Goal: Task Accomplishment & Management: Manage account settings

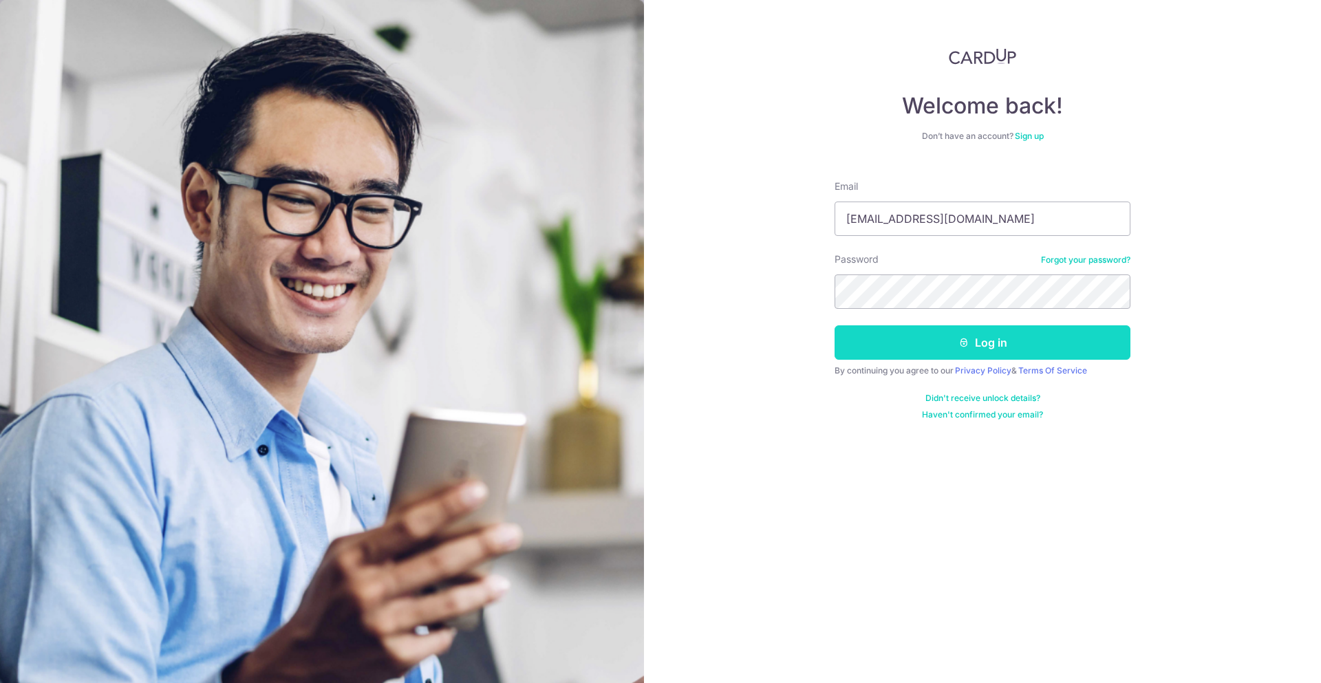
click at [979, 342] on button "Log in" at bounding box center [983, 343] width 296 height 34
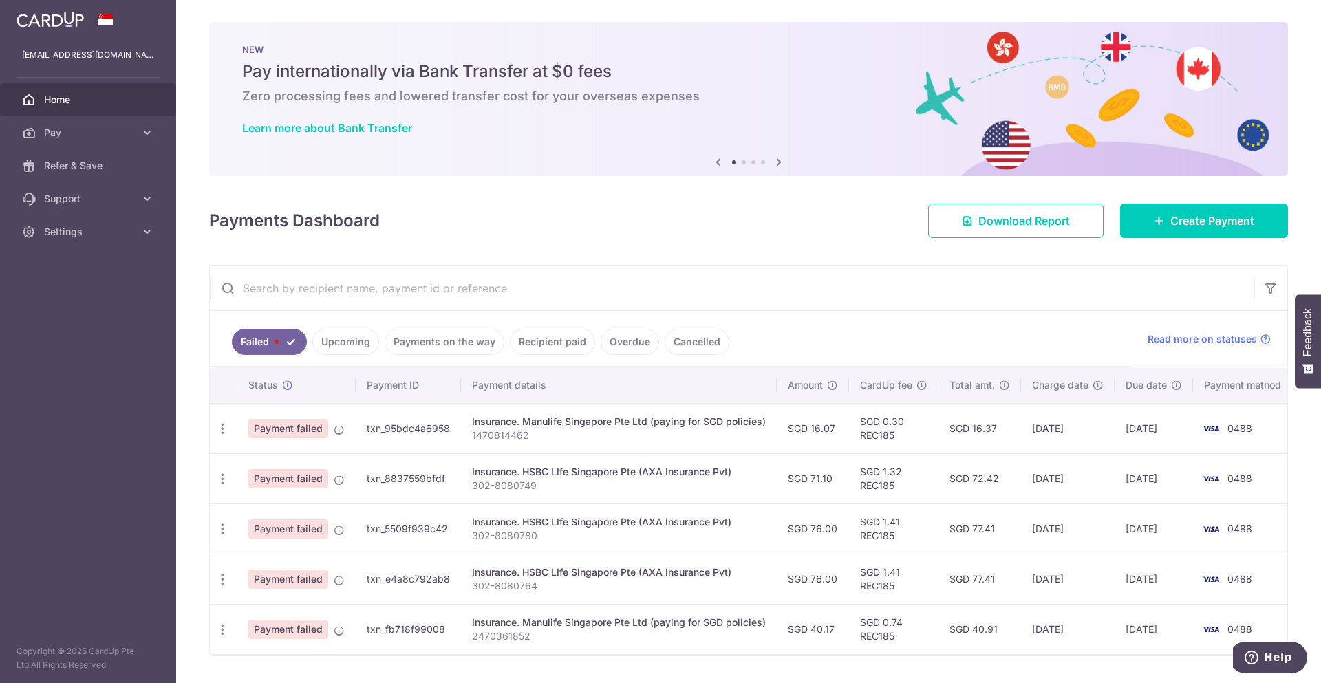
scroll to position [45, 0]
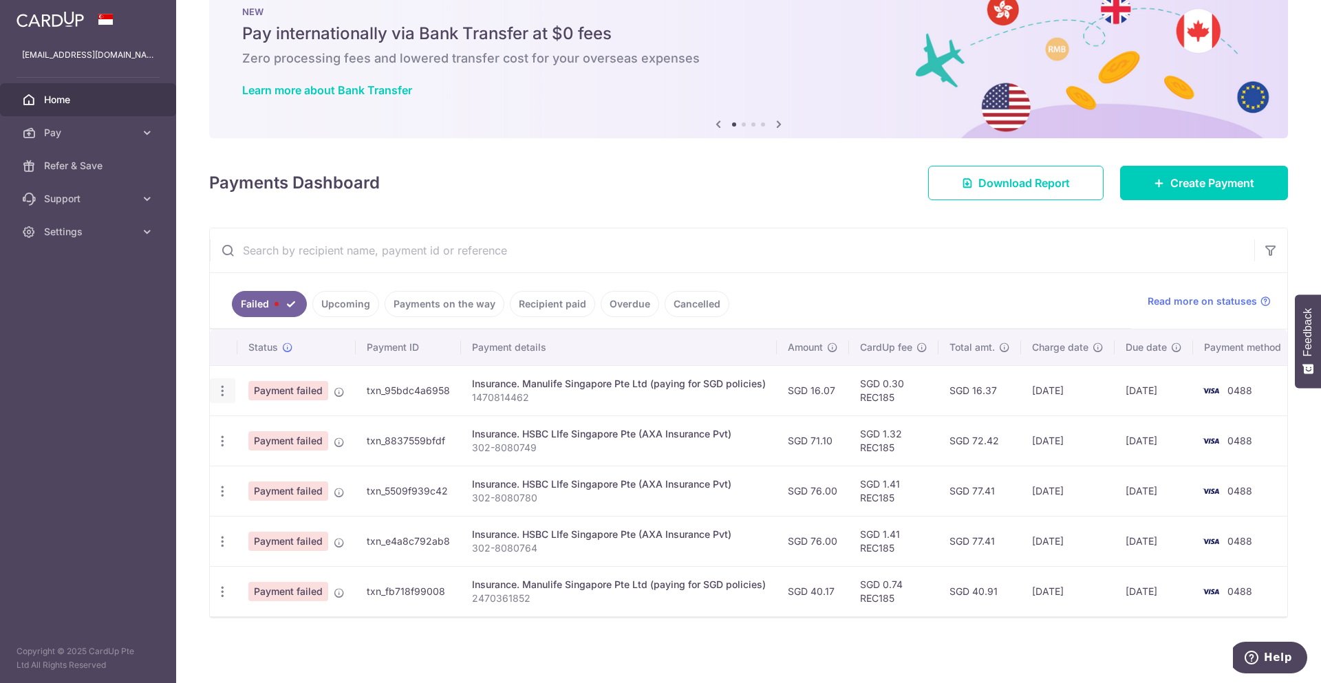
click at [220, 384] on icon "button" at bounding box center [222, 391] width 14 height 14
click at [264, 420] on span "Update payment" at bounding box center [296, 428] width 94 height 17
radio input "true"
type input "16.07"
type input "1470814462"
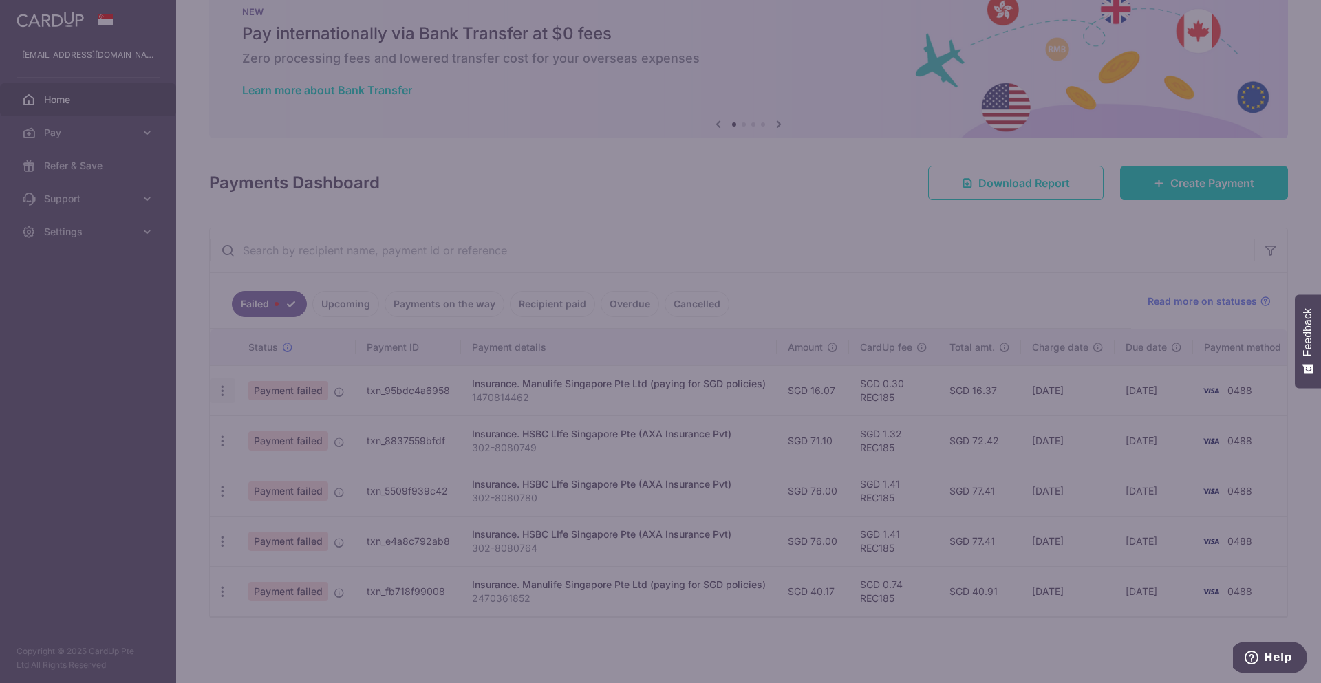
type input "REC185"
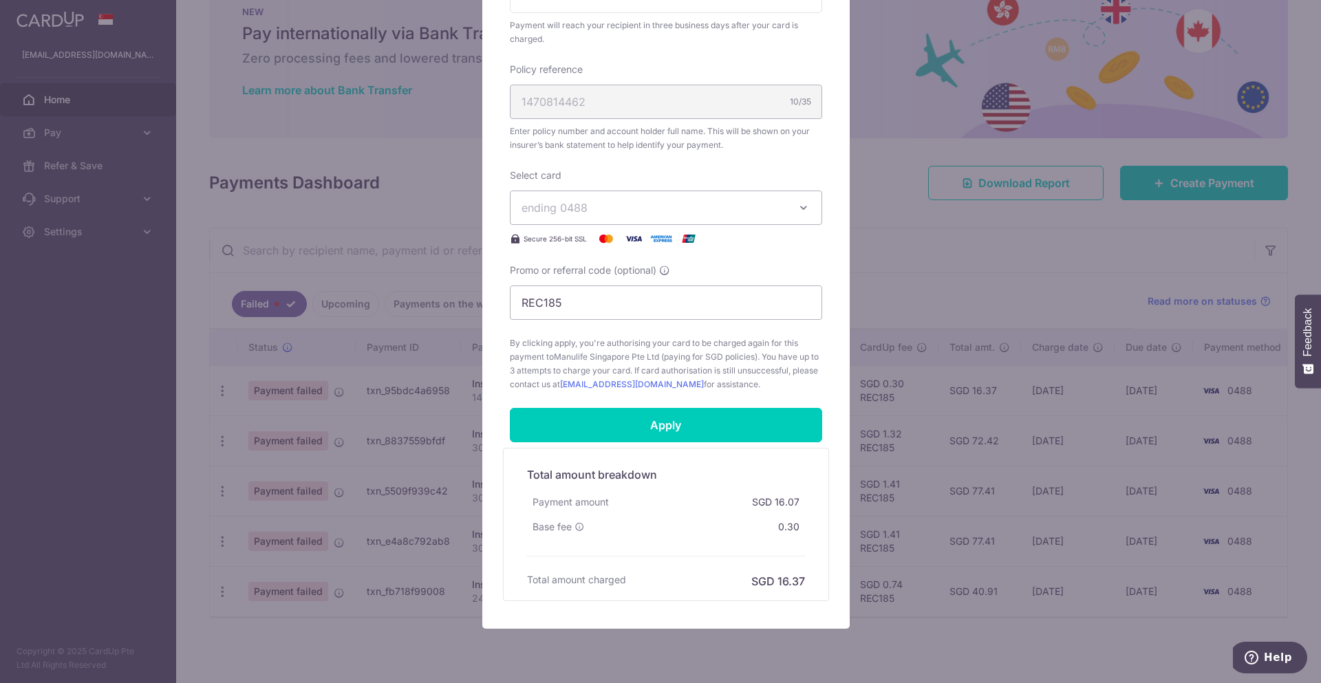
scroll to position [431, 0]
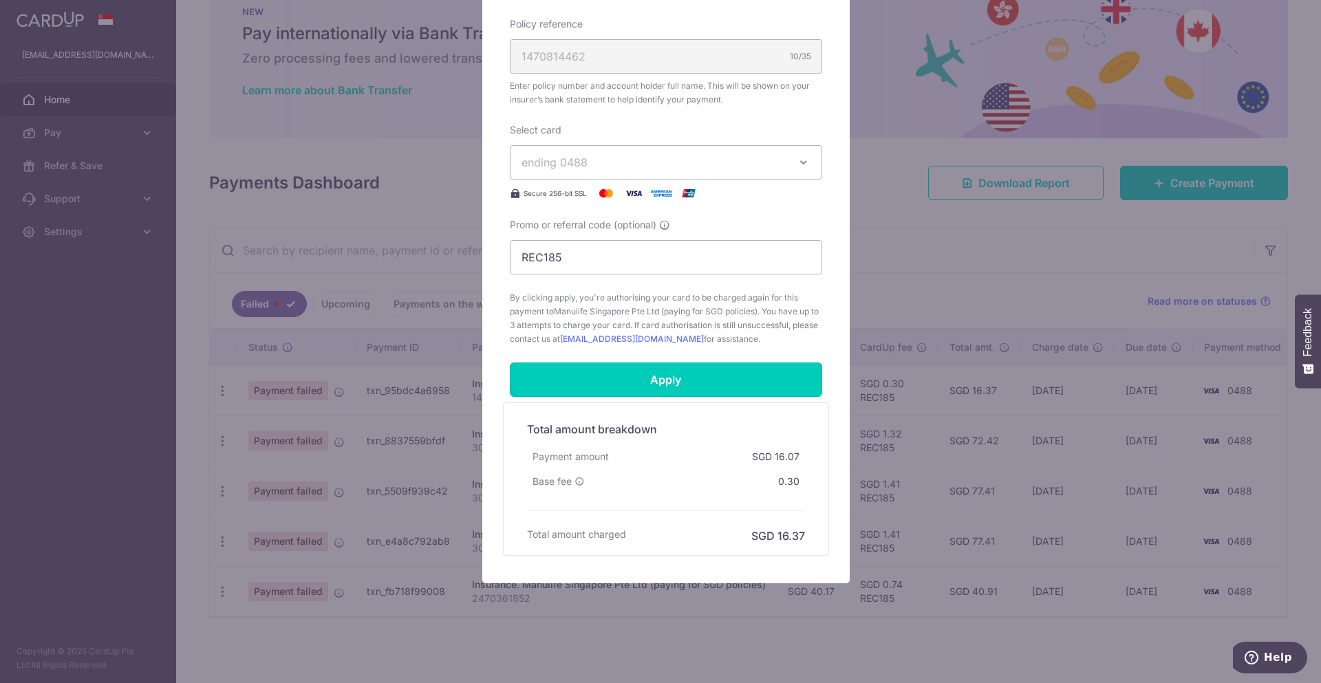
click at [670, 390] on input "Apply" at bounding box center [666, 380] width 312 height 34
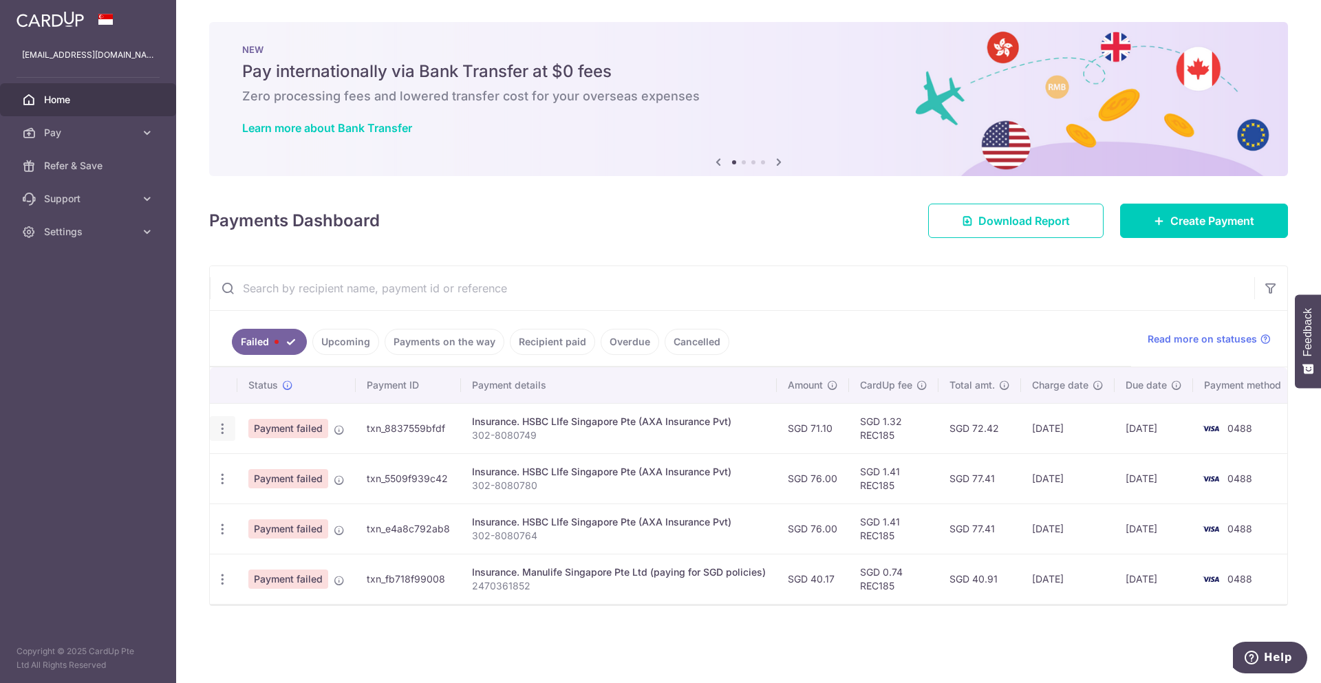
click at [224, 425] on icon "button" at bounding box center [222, 429] width 14 height 14
click at [264, 461] on span "Update payment" at bounding box center [296, 466] width 94 height 17
radio input "true"
type input "71.10"
type input "302-8080749"
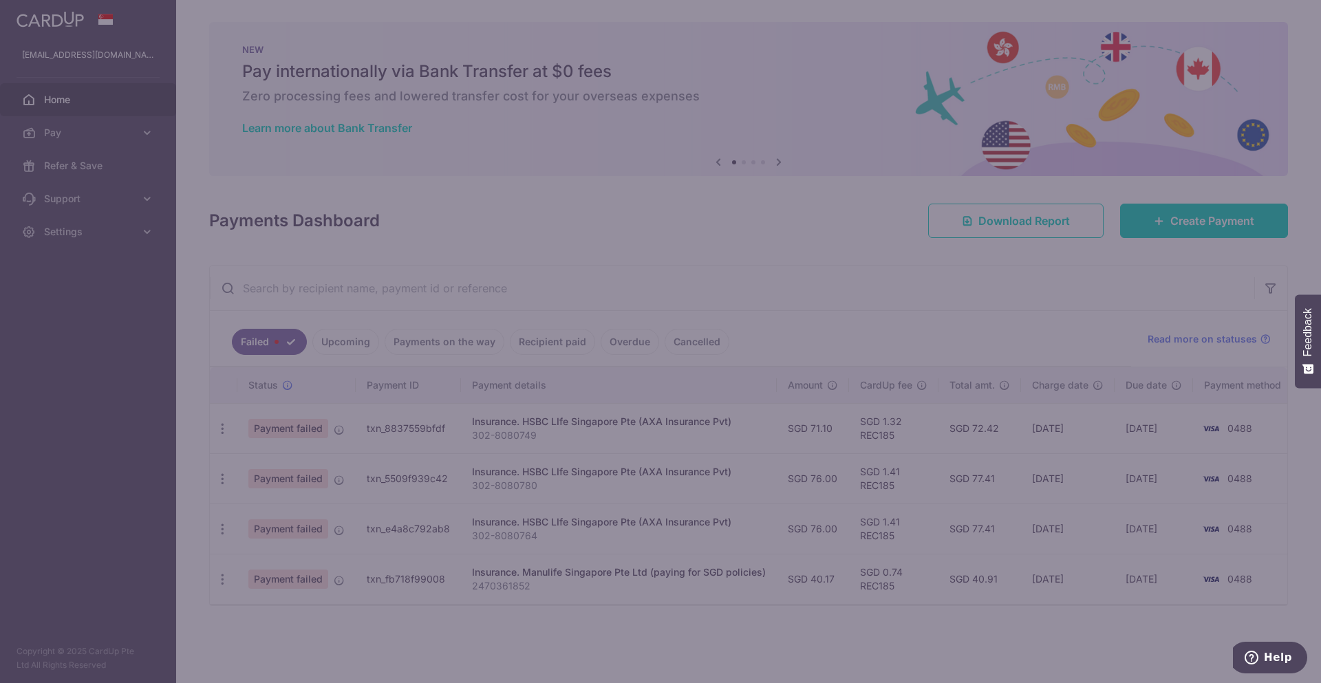
type input "REC185"
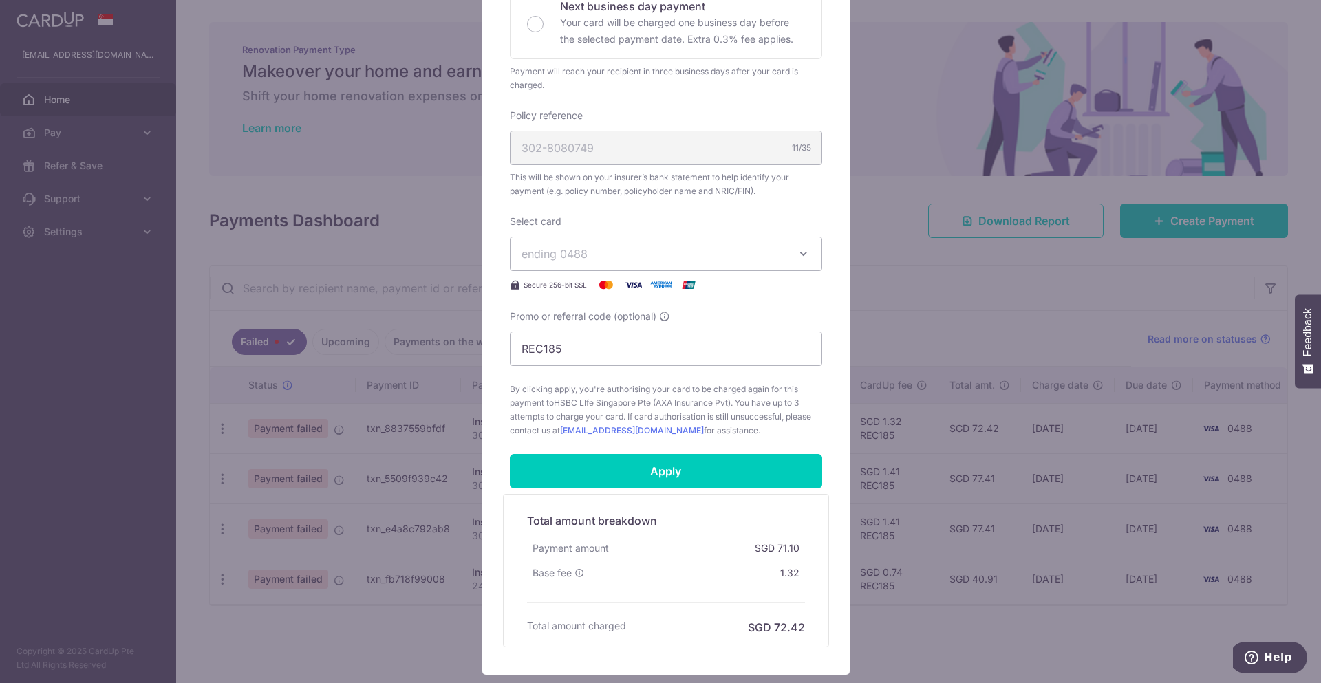
scroll to position [344, 0]
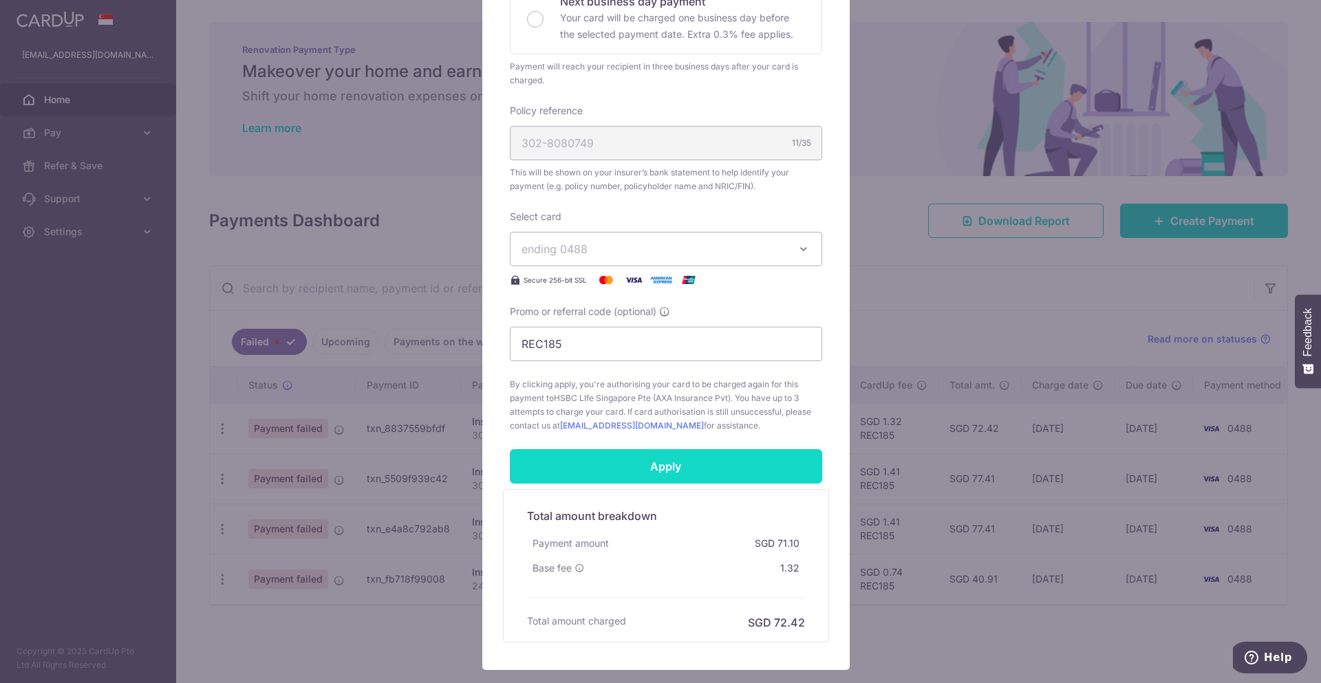
click at [662, 473] on input "Apply" at bounding box center [666, 466] width 312 height 34
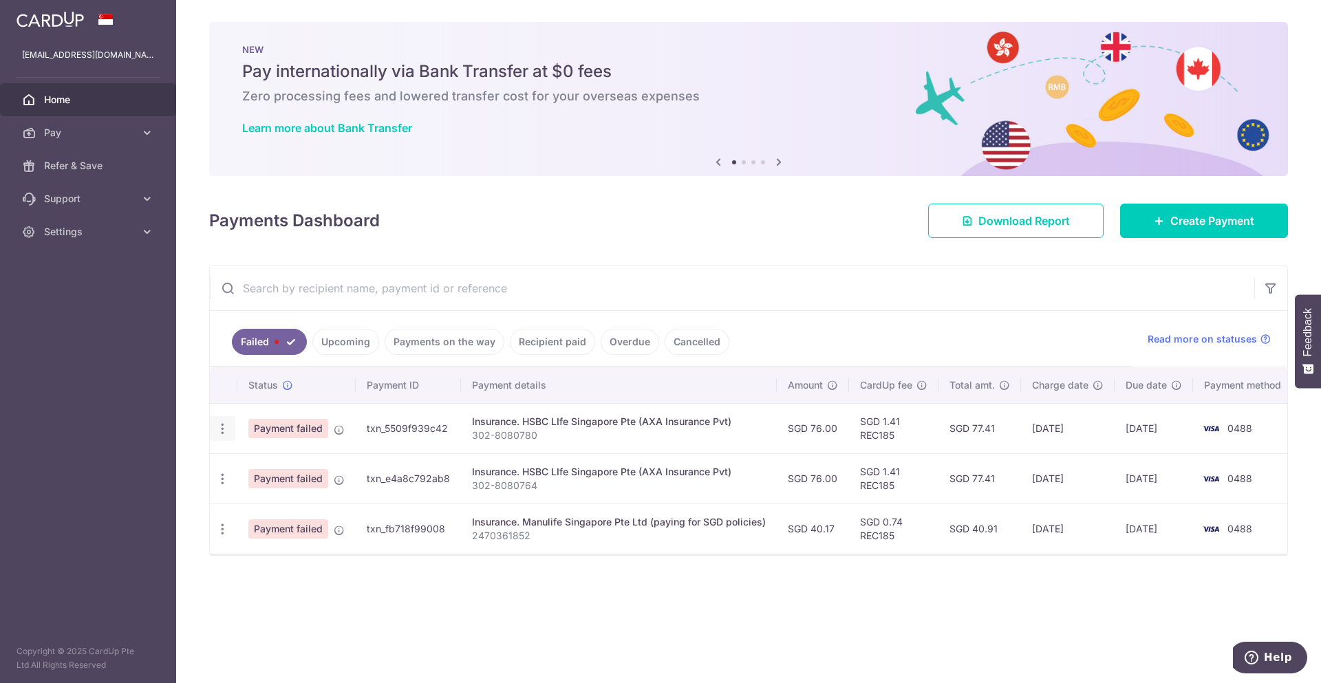
click at [225, 428] on icon "button" at bounding box center [222, 429] width 14 height 14
click at [286, 465] on span "Update payment" at bounding box center [296, 466] width 94 height 17
radio input "true"
type input "76.00"
type input "302-8080780"
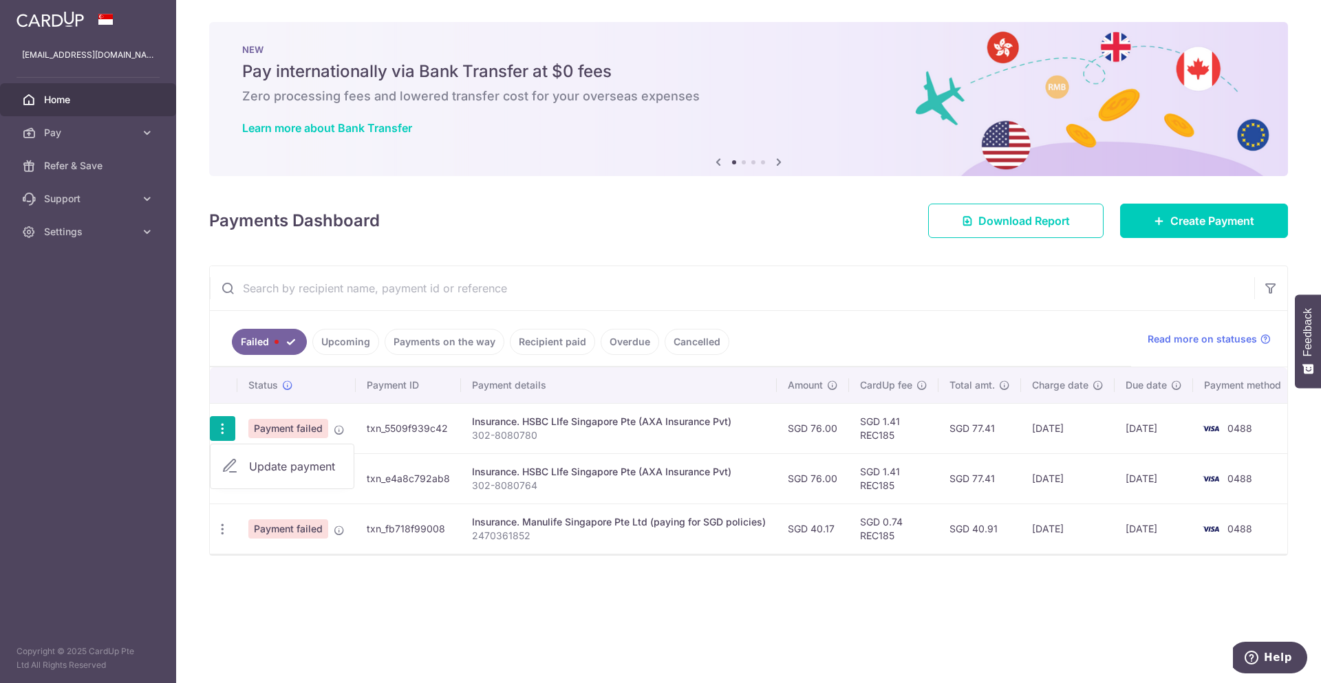
type input "REC185"
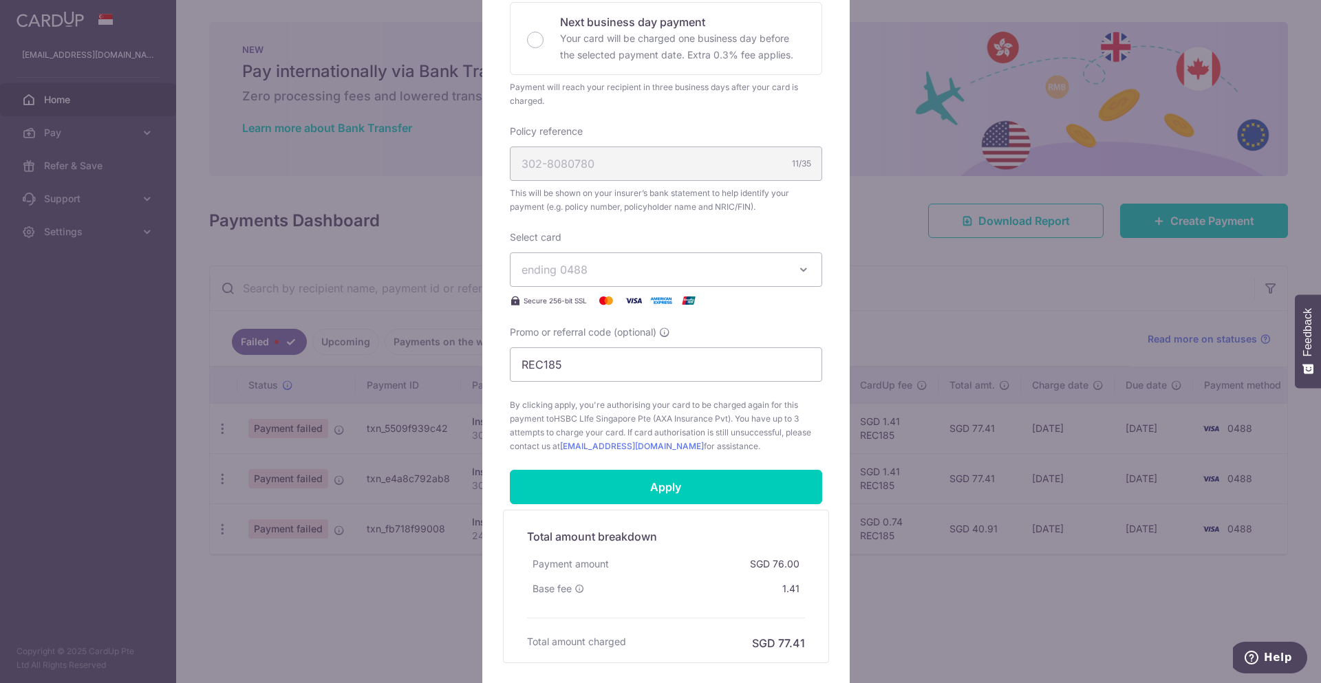
scroll to position [413, 0]
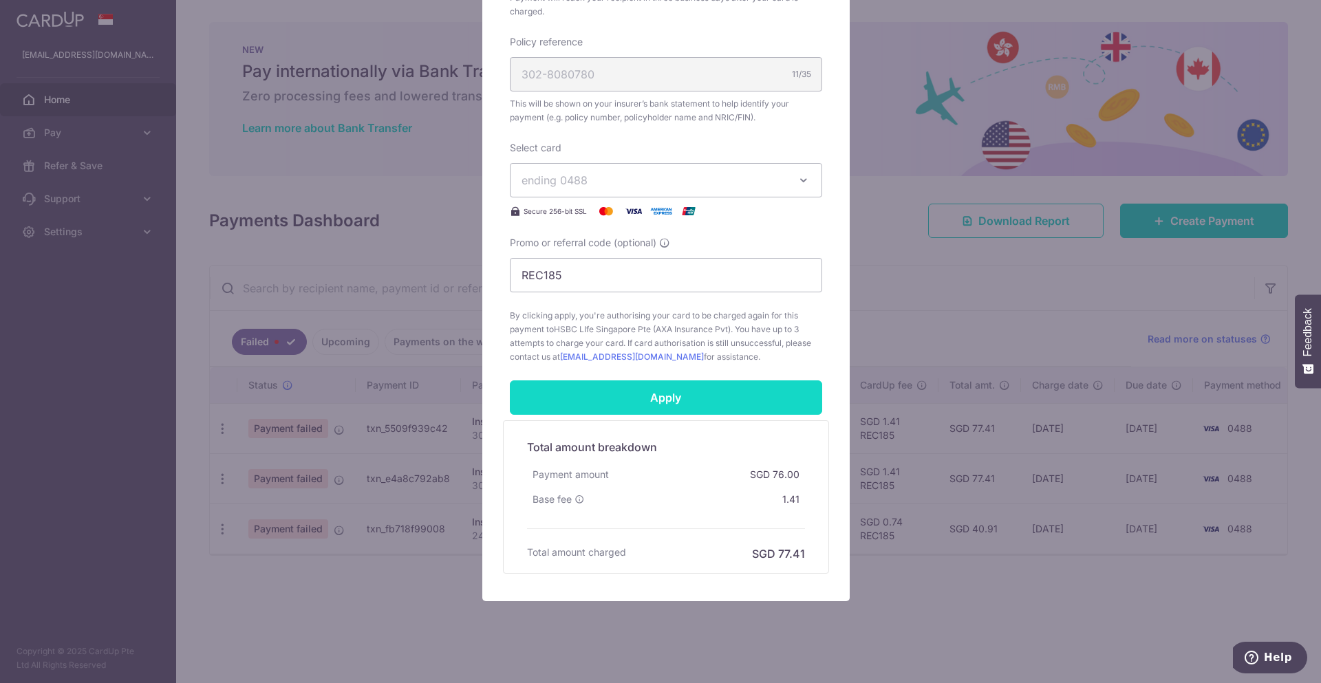
click at [685, 395] on input "Apply" at bounding box center [666, 398] width 312 height 34
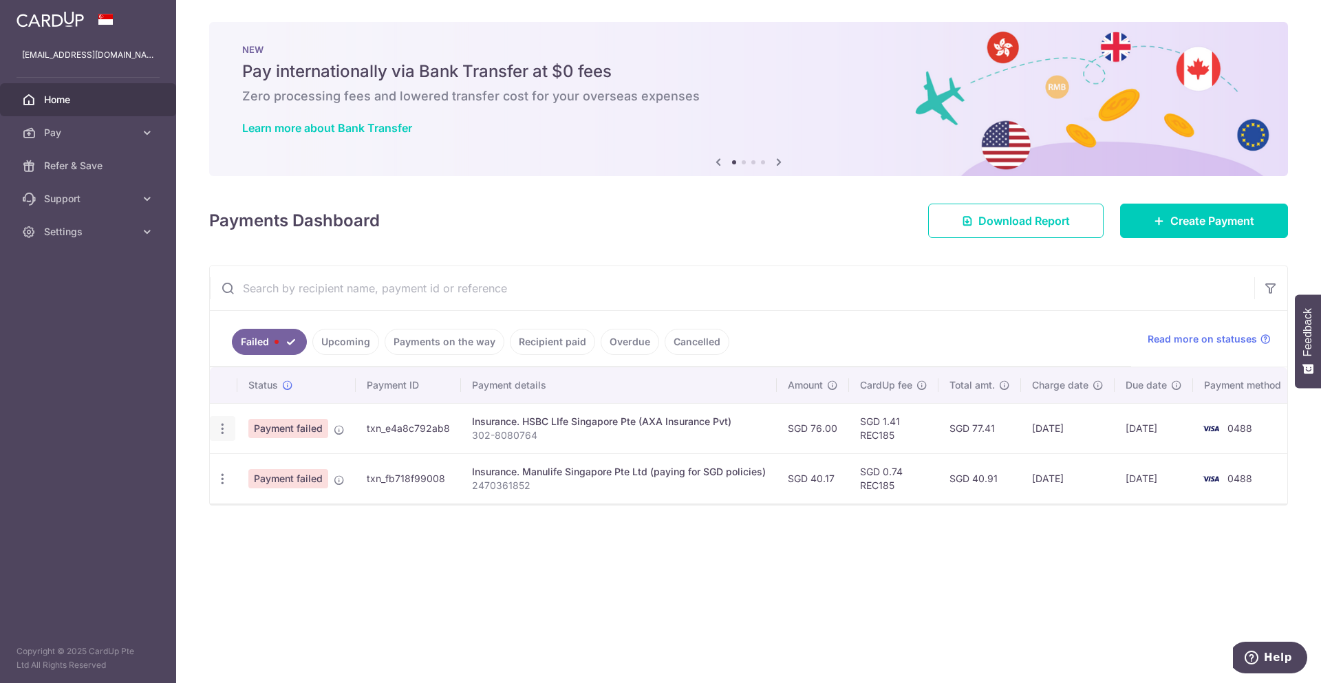
click at [222, 427] on icon "button" at bounding box center [222, 429] width 14 height 14
click at [267, 467] on span "Update payment" at bounding box center [296, 466] width 94 height 17
radio input "true"
type input "76.00"
type input "302-8080764"
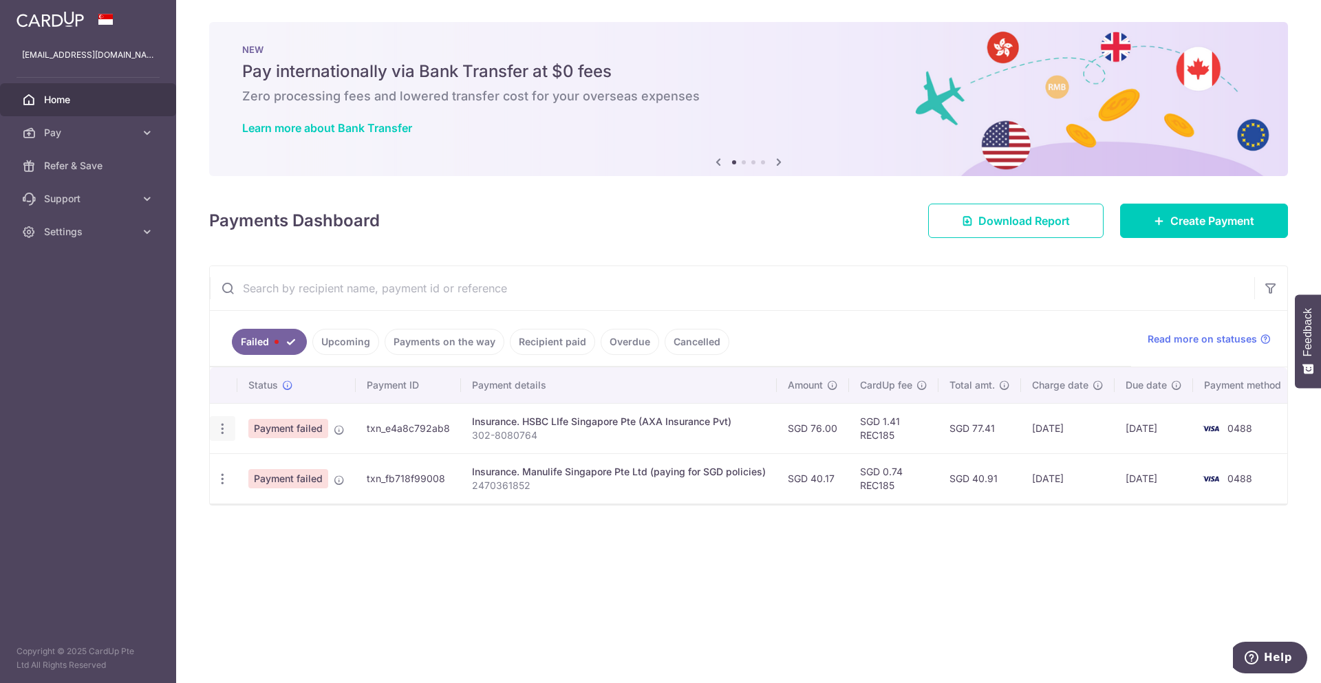
type input "REC185"
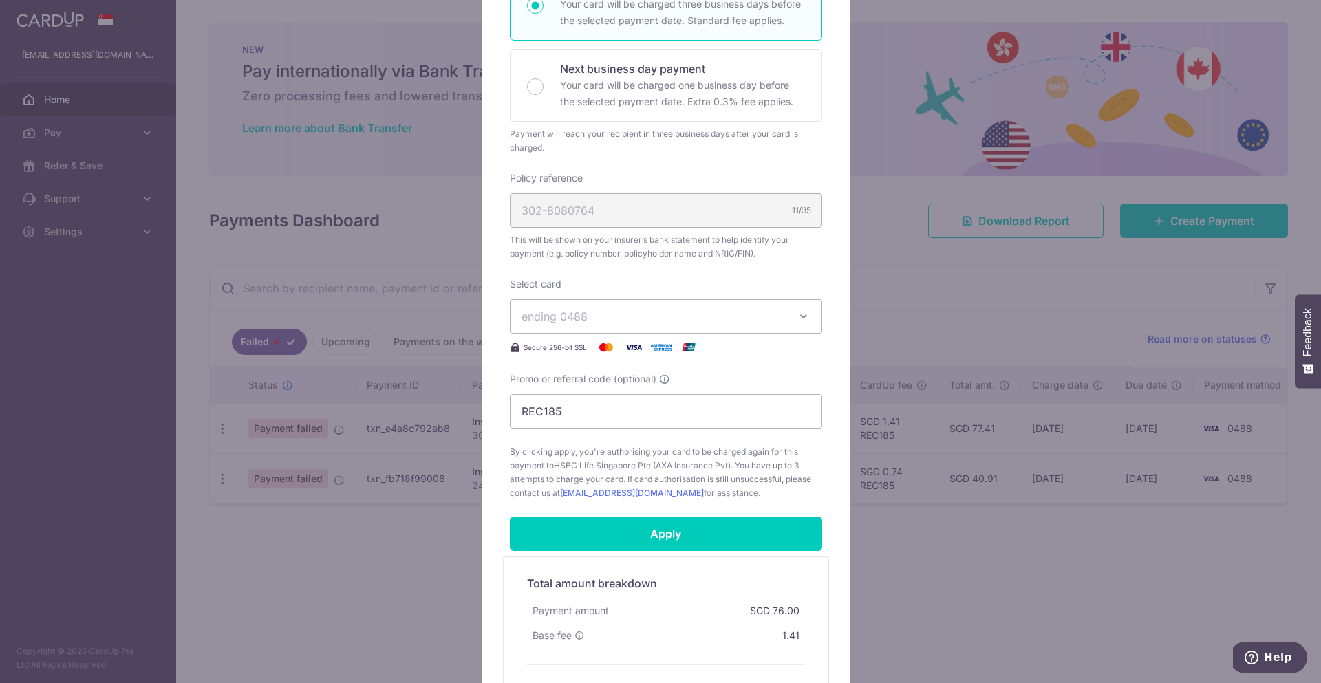
scroll to position [344, 0]
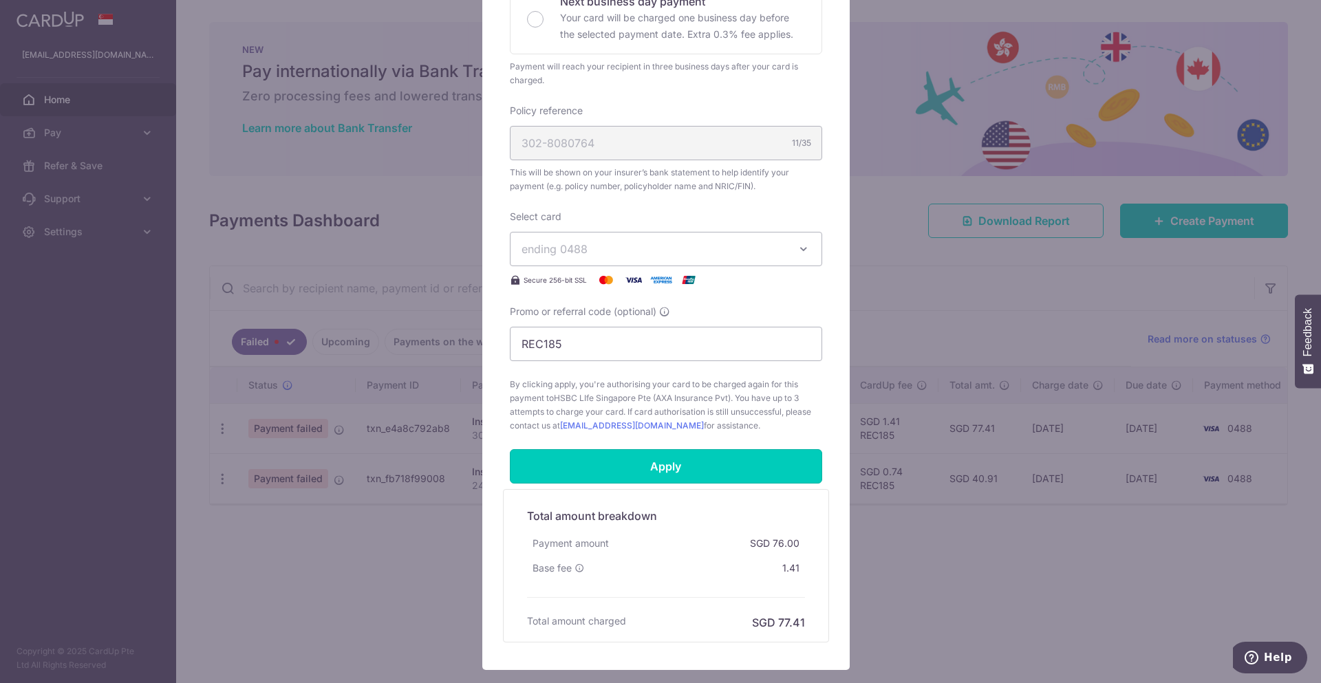
click at [672, 474] on input "Apply" at bounding box center [666, 466] width 312 height 34
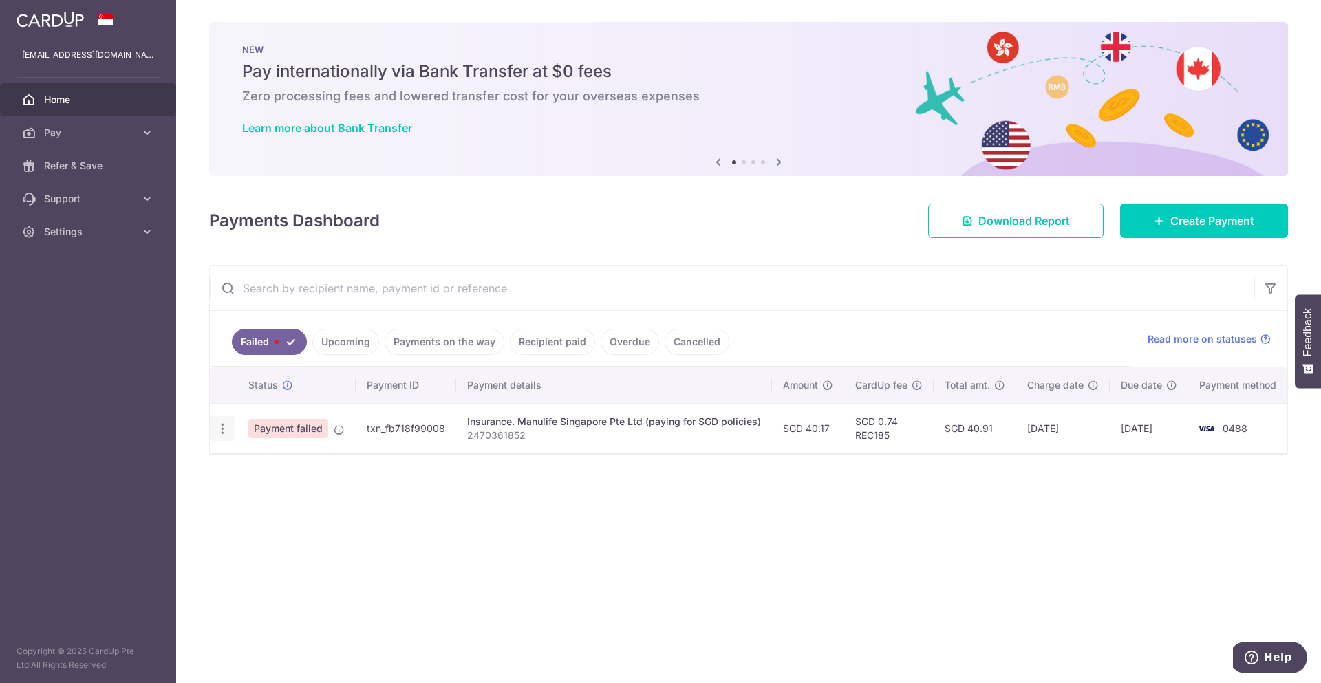
click at [222, 432] on icon "button" at bounding box center [222, 429] width 14 height 14
click at [275, 470] on span "Update payment" at bounding box center [296, 466] width 94 height 17
radio input "true"
type input "40.17"
type input "2470361852"
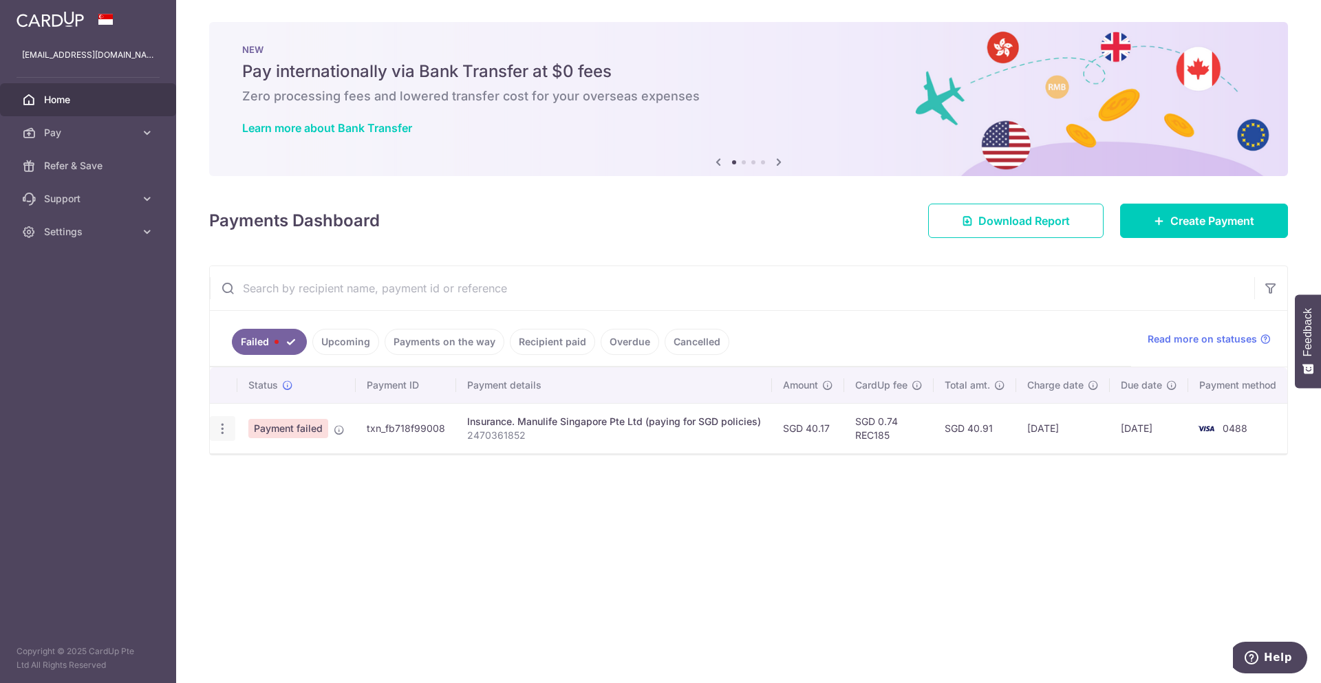
type input "REC185"
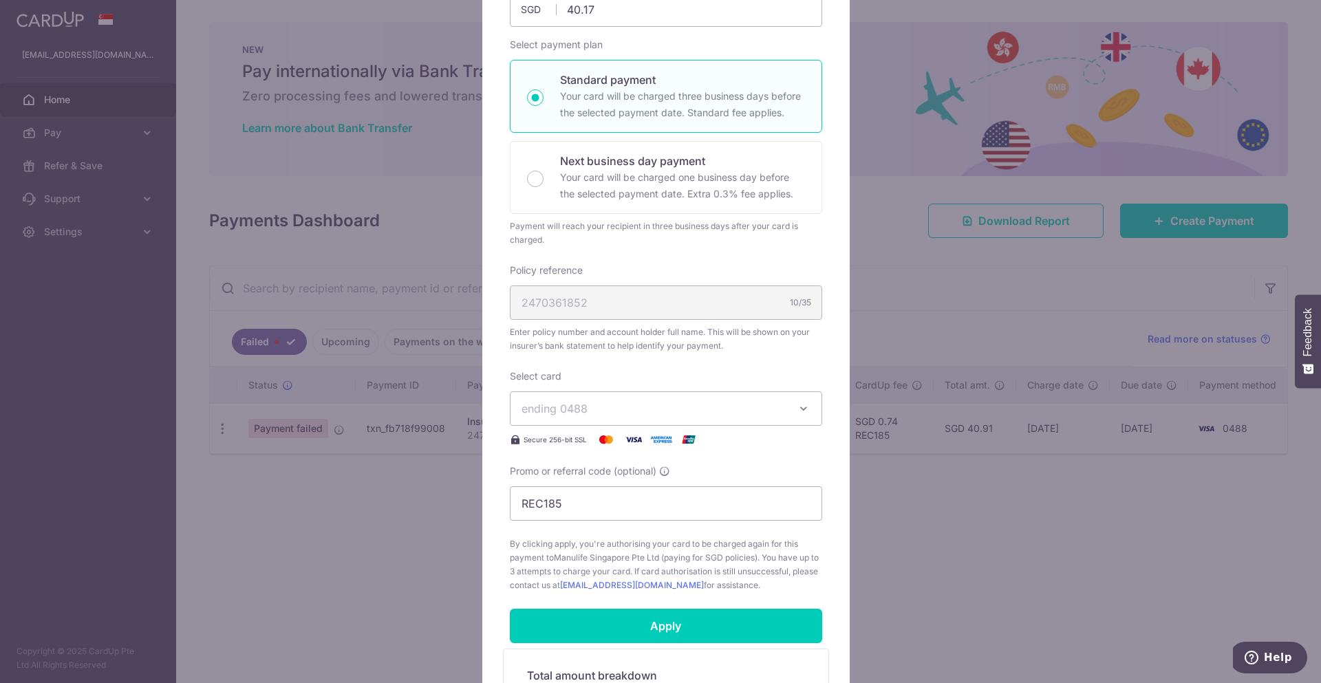
scroll to position [344, 0]
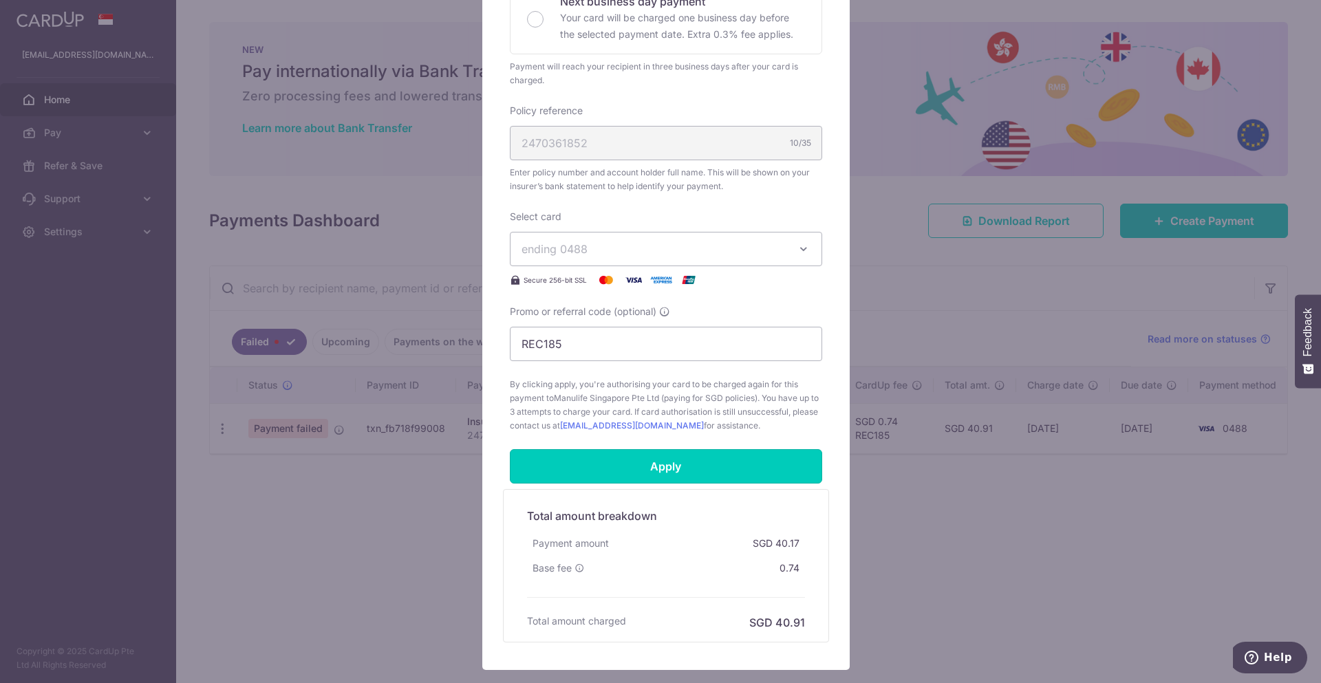
click at [648, 464] on input "Apply" at bounding box center [666, 466] width 312 height 34
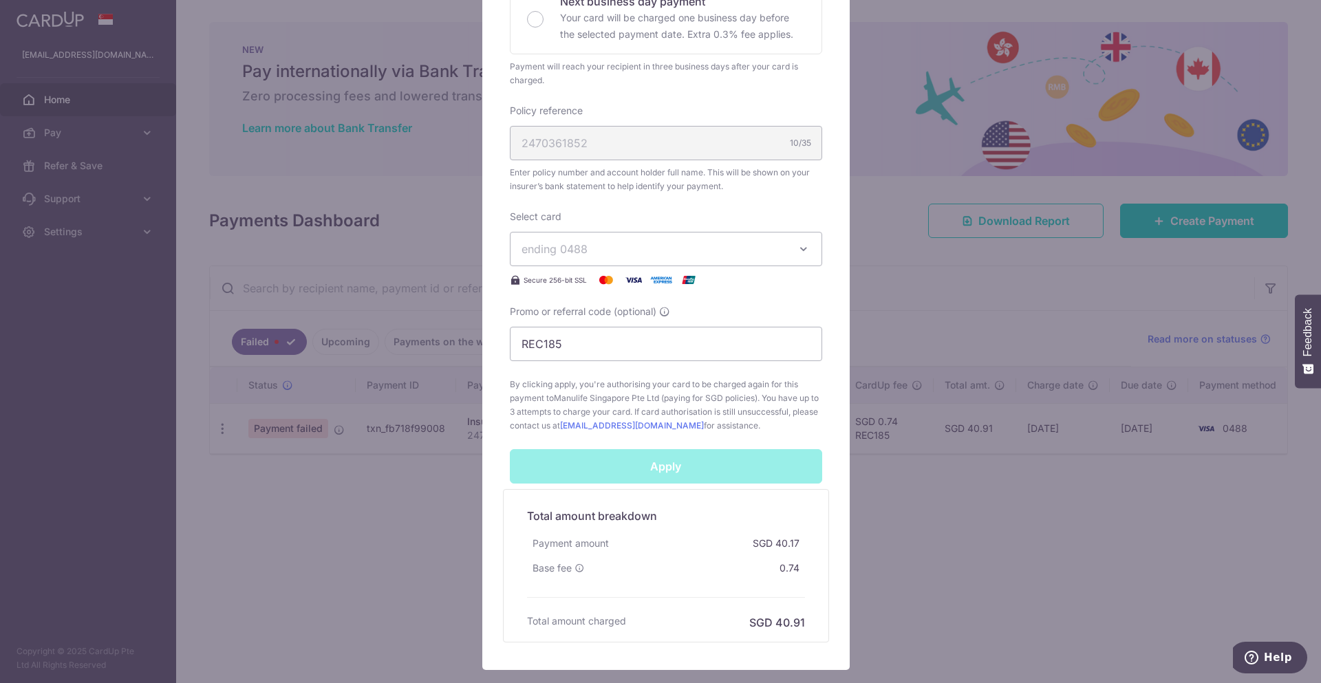
click at [594, 476] on div "Apply" at bounding box center [666, 466] width 329 height 34
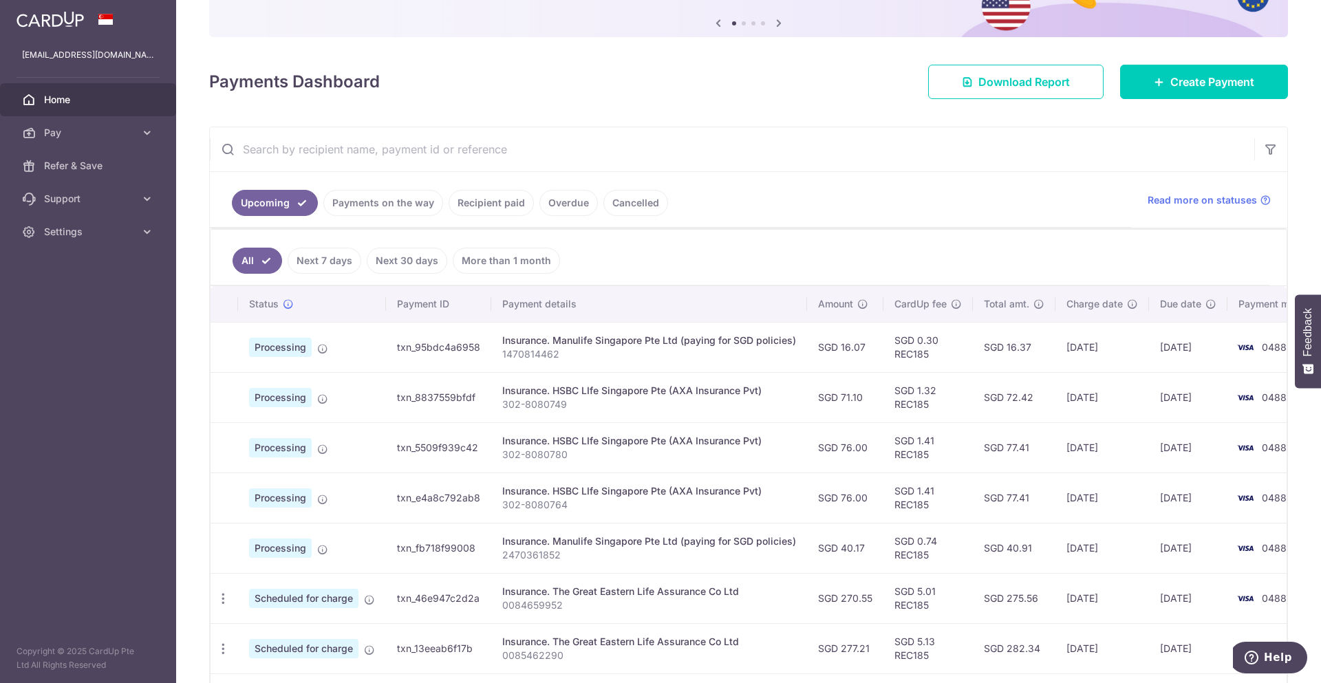
scroll to position [138, 0]
click at [359, 196] on link "Payments on the way" at bounding box center [383, 204] width 120 height 26
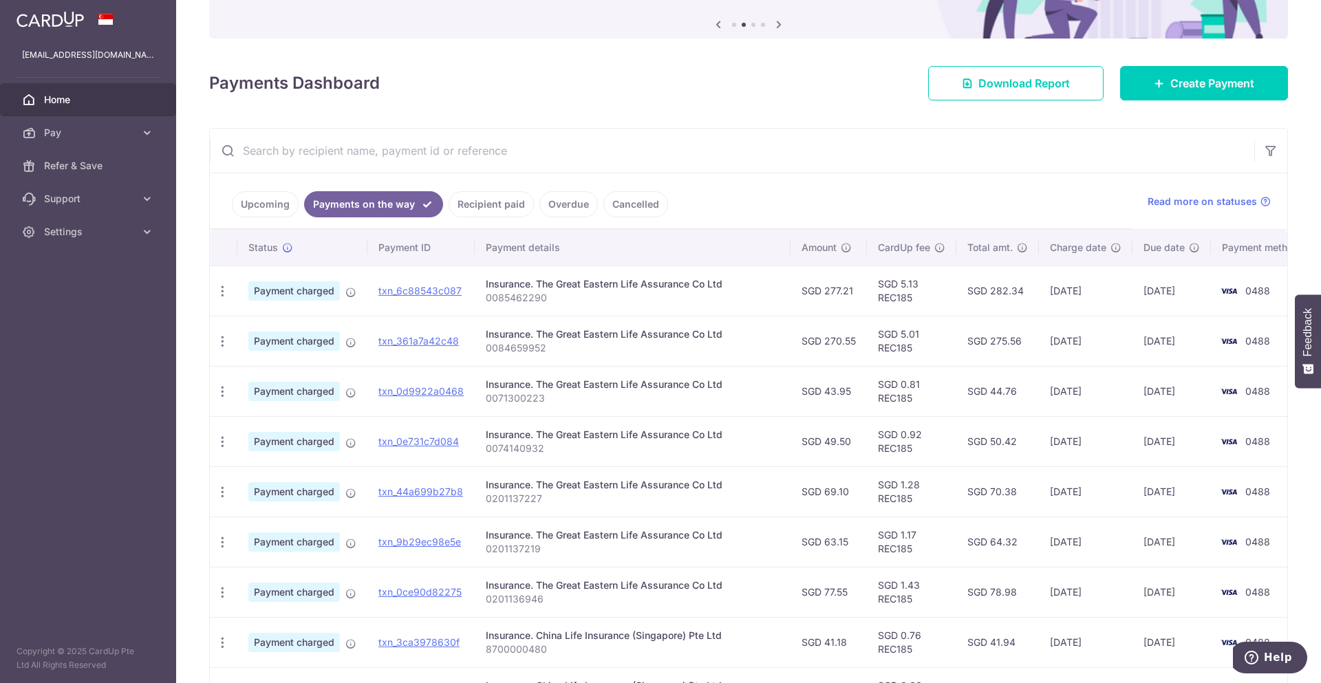
click at [262, 201] on link "Upcoming" at bounding box center [265, 204] width 67 height 26
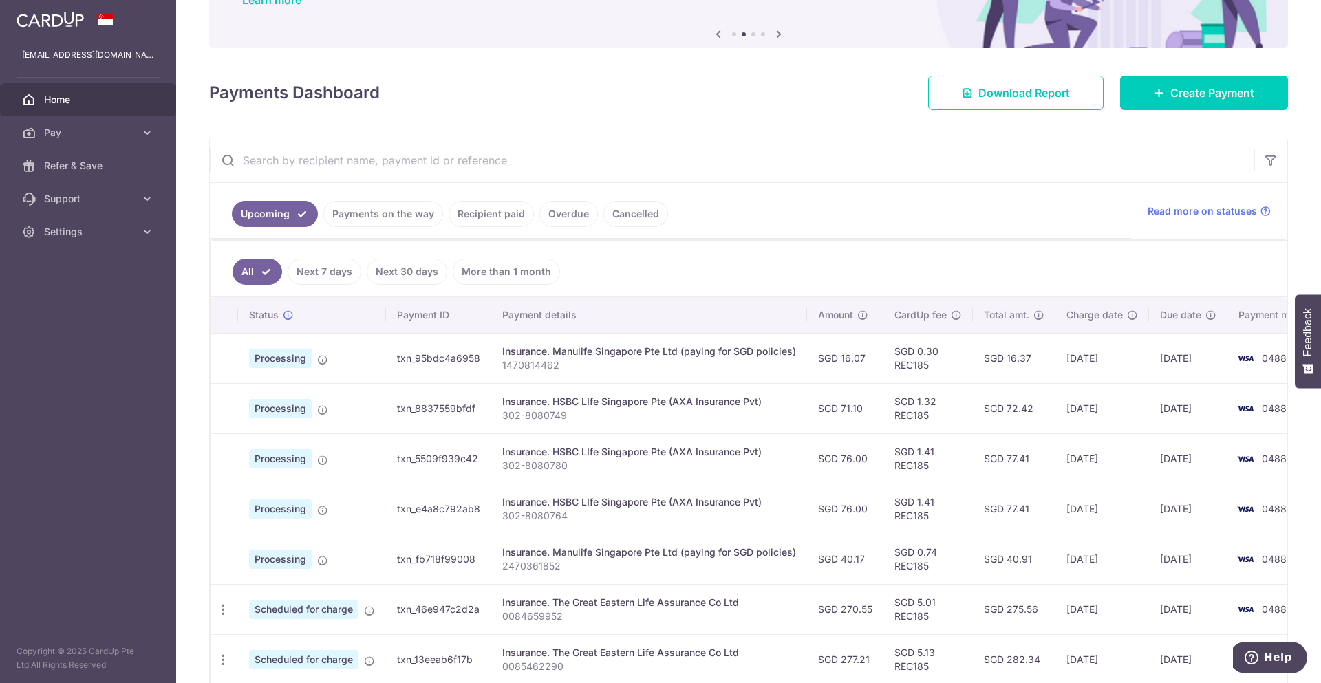
scroll to position [0, 0]
